Goal: Task Accomplishment & Management: Use online tool/utility

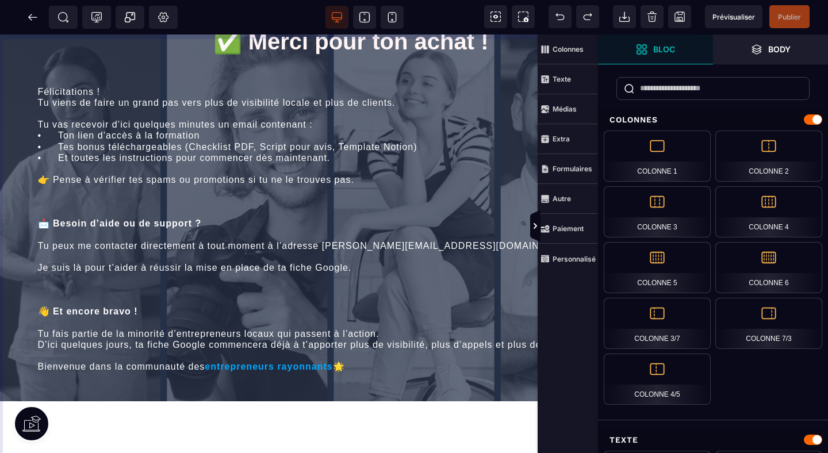
scroll to position [212, 63]
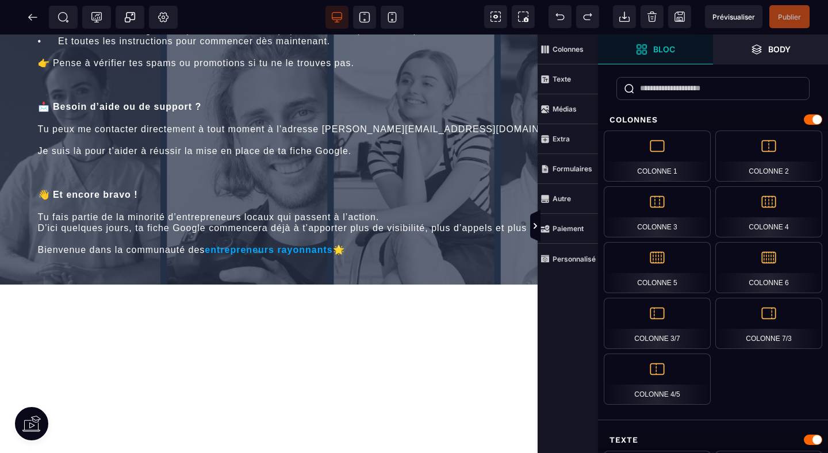
click at [273, 280] on div "PROGRAMME • RAYONNEMENT PAR [PERSON_NAME] ✅ Merci pour ton achat ! Félicitation…" at bounding box center [496, 260] width 1118 height 876
click at [170, 323] on div "PROGRAMME • RAYONNEMENT PAR [PERSON_NAME] ✅ Merci pour ton achat ! Félicitation…" at bounding box center [496, 260] width 1118 height 876
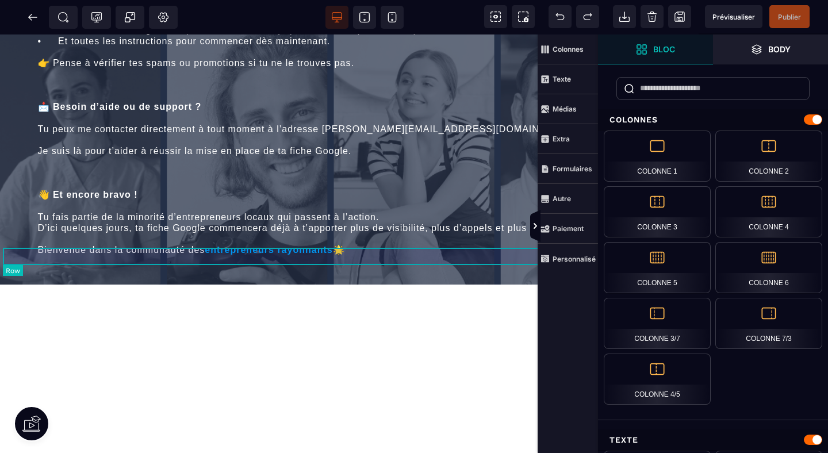
scroll to position [0, 63]
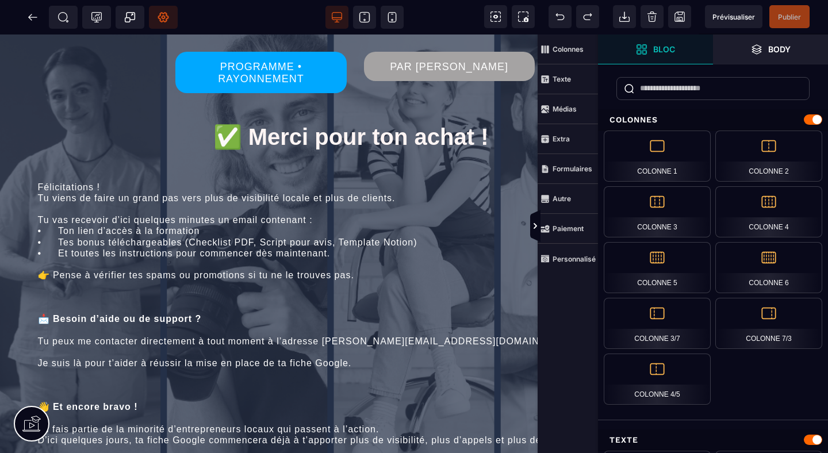
click at [159, 21] on icon at bounding box center [162, 16] width 11 height 11
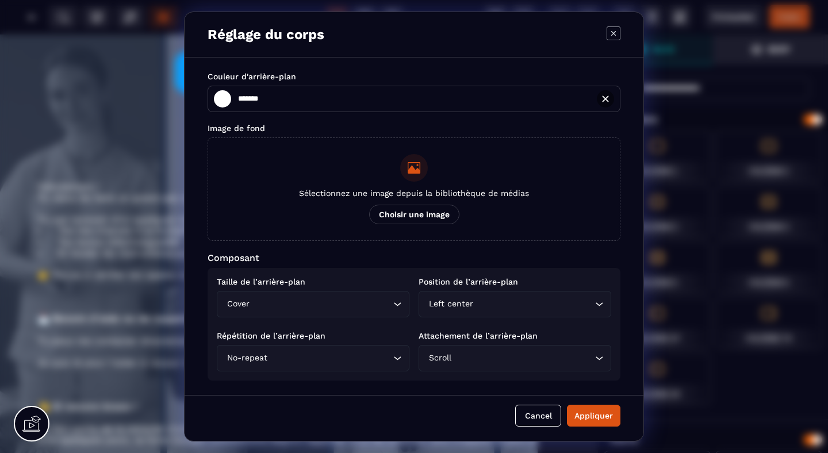
click at [606, 102] on icon "Modal window" at bounding box center [604, 98] width 11 height 11
type input "*******"
click at [583, 415] on div "Appliquer" at bounding box center [593, 415] width 39 height 11
type input "*******"
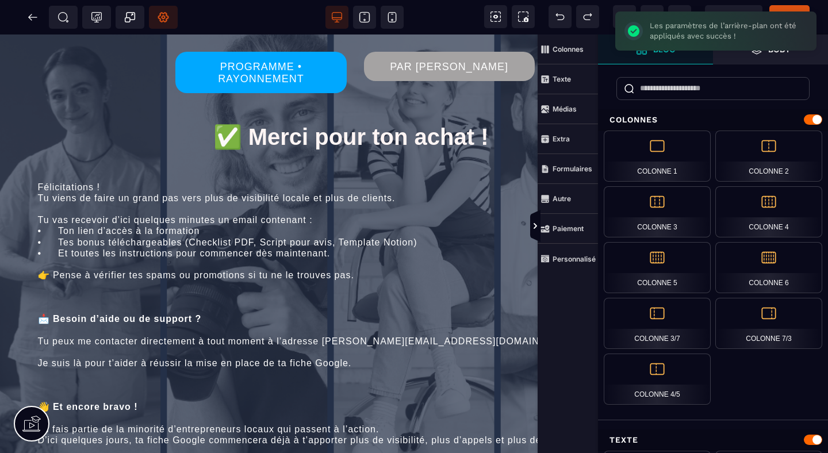
click at [163, 12] on icon at bounding box center [162, 16] width 11 height 11
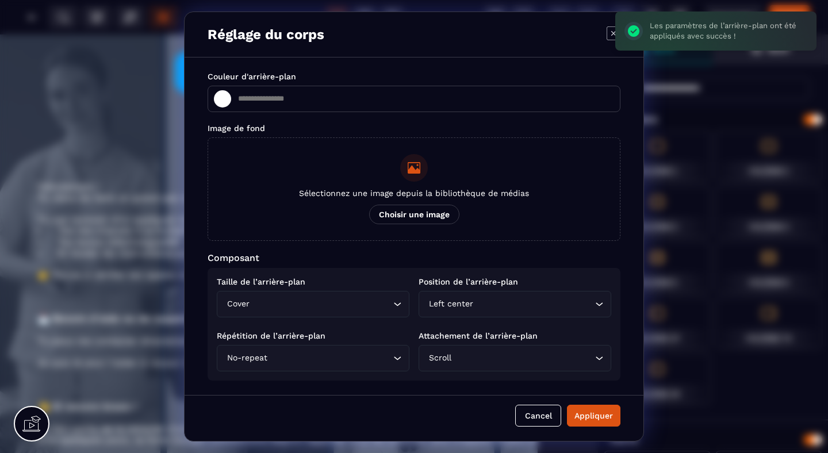
click at [276, 99] on input "Modal window" at bounding box center [425, 98] width 377 height 9
click at [310, 130] on div "Image de fond" at bounding box center [413, 128] width 413 height 9
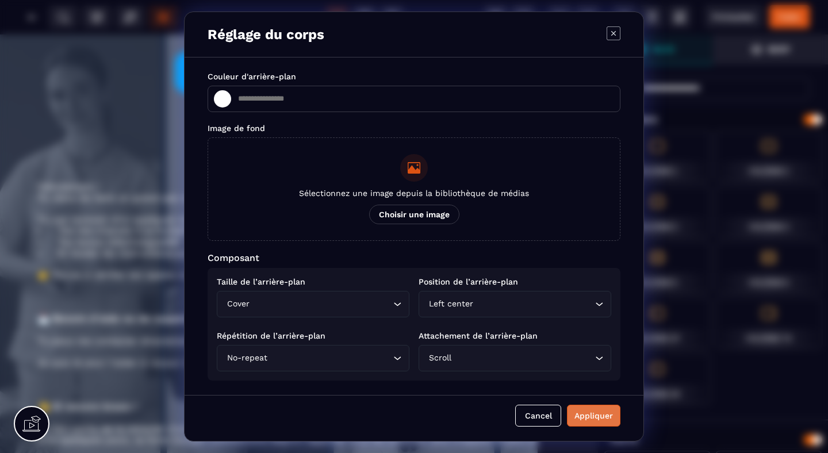
click at [587, 413] on div "Appliquer" at bounding box center [593, 415] width 39 height 11
type input "*******"
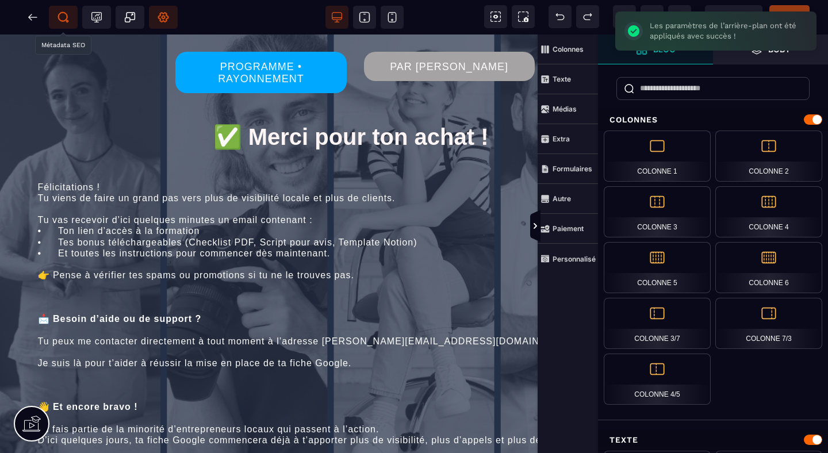
click at [63, 14] on icon at bounding box center [62, 16] width 11 height 11
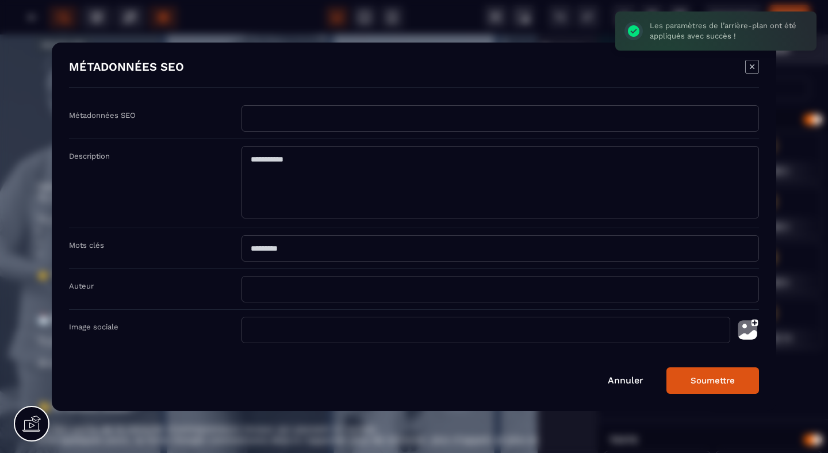
click at [265, 109] on input "Modal window" at bounding box center [499, 118] width 517 height 26
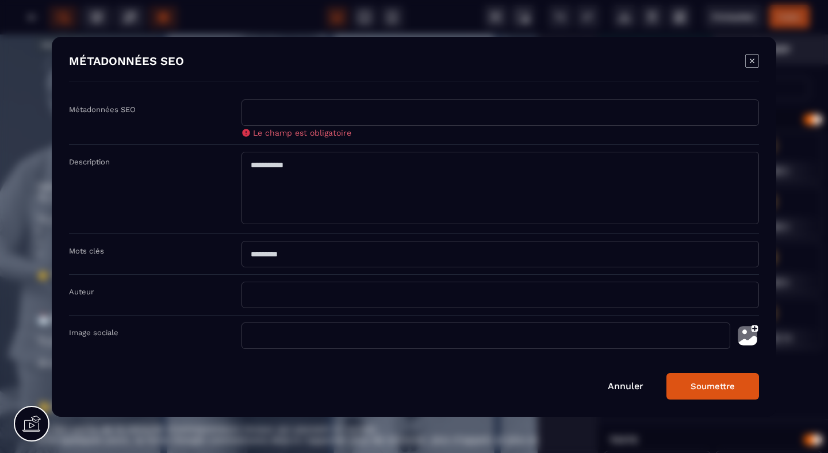
click at [752, 61] on icon "Modal window" at bounding box center [752, 61] width 14 height 14
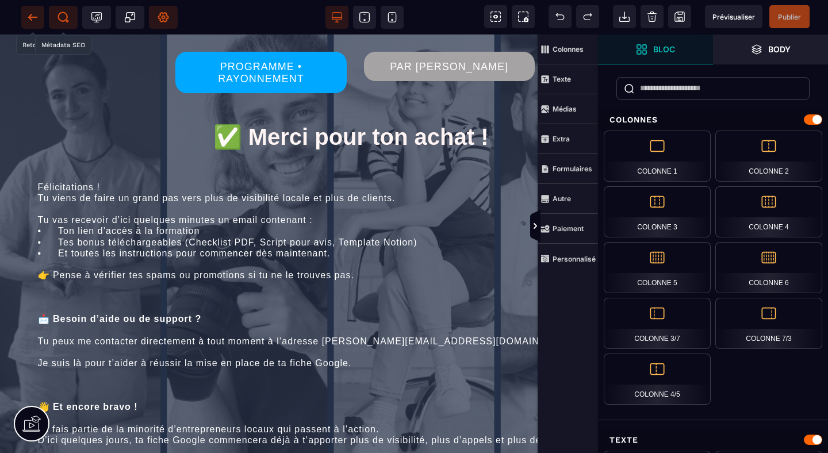
click at [30, 16] on icon at bounding box center [29, 17] width 3 height 6
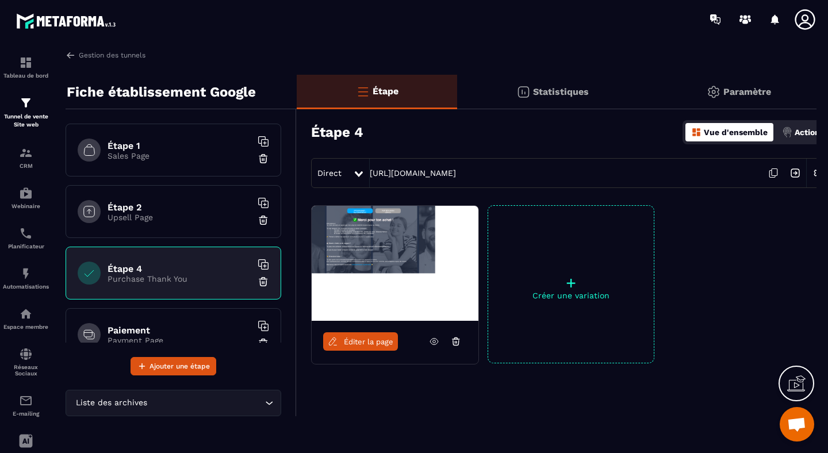
click at [148, 330] on h6 "Paiement" at bounding box center [179, 330] width 144 height 11
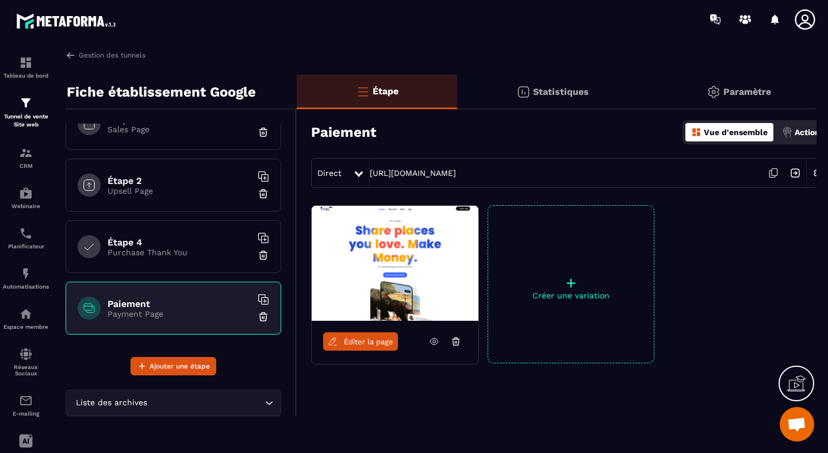
scroll to position [27, 0]
click at [263, 314] on img at bounding box center [262, 315] width 11 height 11
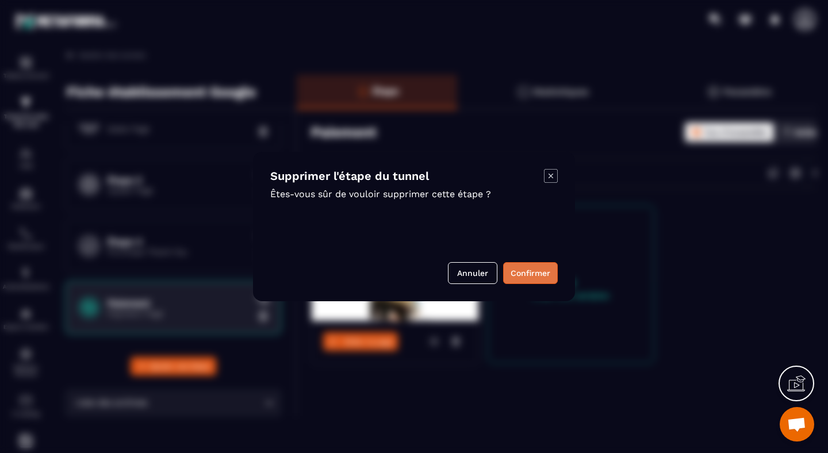
click at [528, 270] on button "Confirmer" at bounding box center [530, 273] width 55 height 22
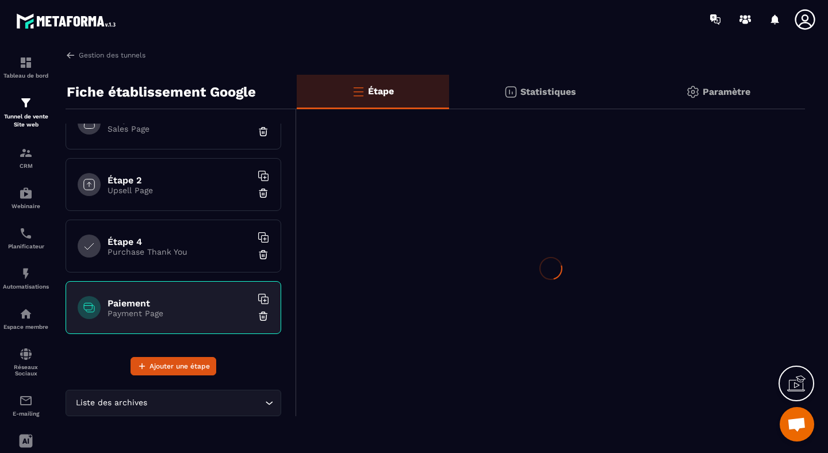
scroll to position [0, 0]
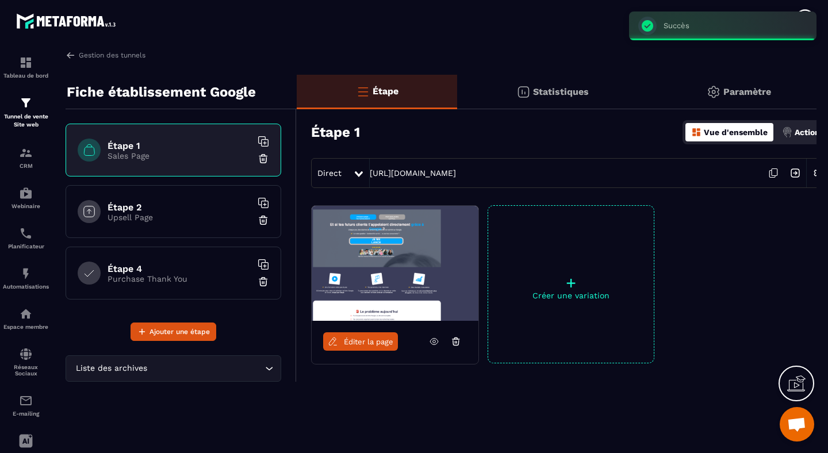
click at [182, 217] on p "Upsell Page" at bounding box center [179, 217] width 144 height 9
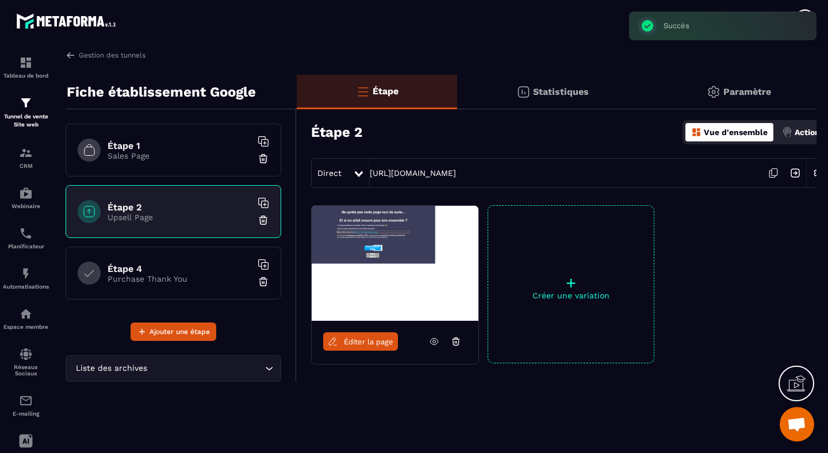
click at [161, 268] on h6 "Étape 4" at bounding box center [179, 268] width 144 height 11
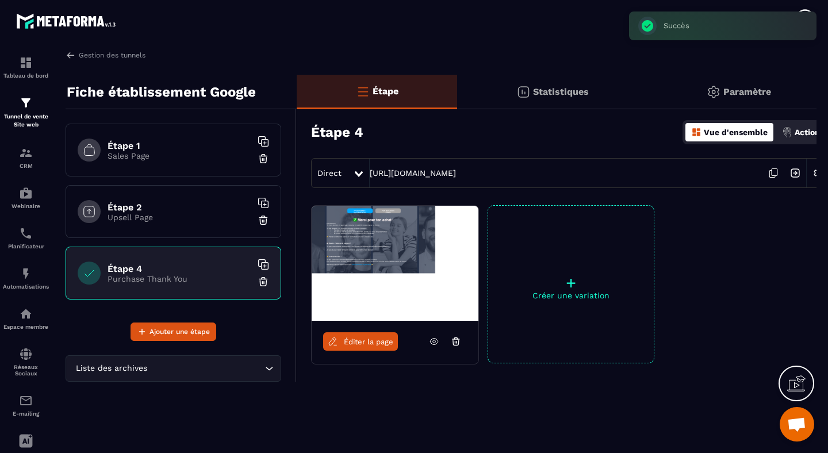
click at [159, 229] on div "Étape 2 Upsell Page" at bounding box center [174, 211] width 216 height 53
